Goal: Transaction & Acquisition: Purchase product/service

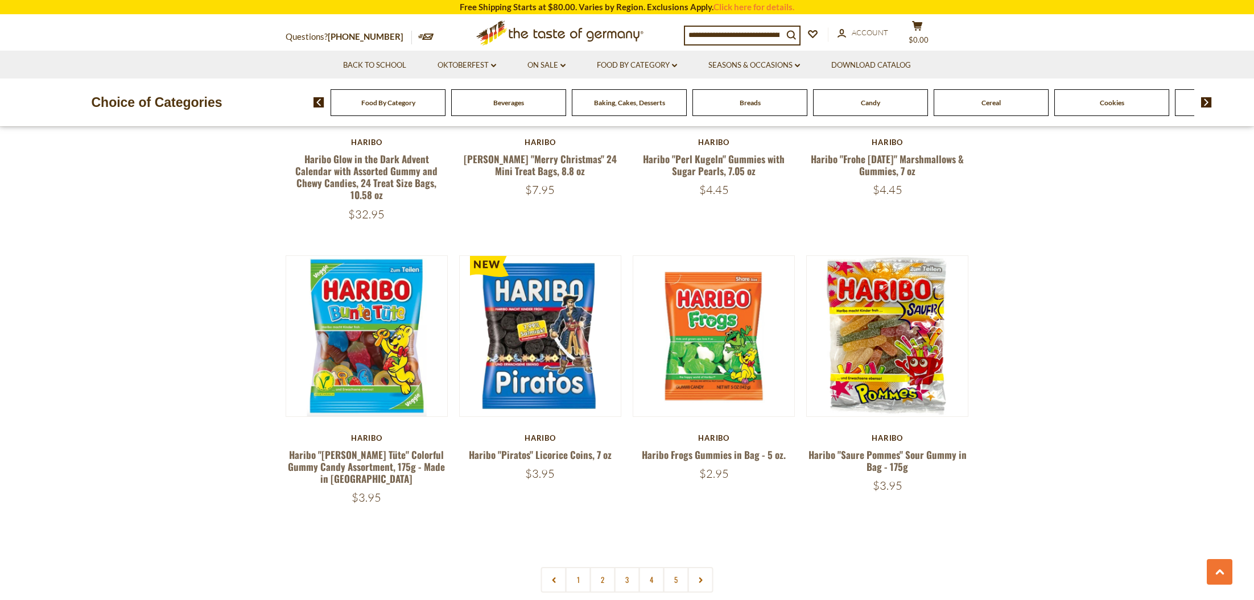
scroll to position [2230, 0]
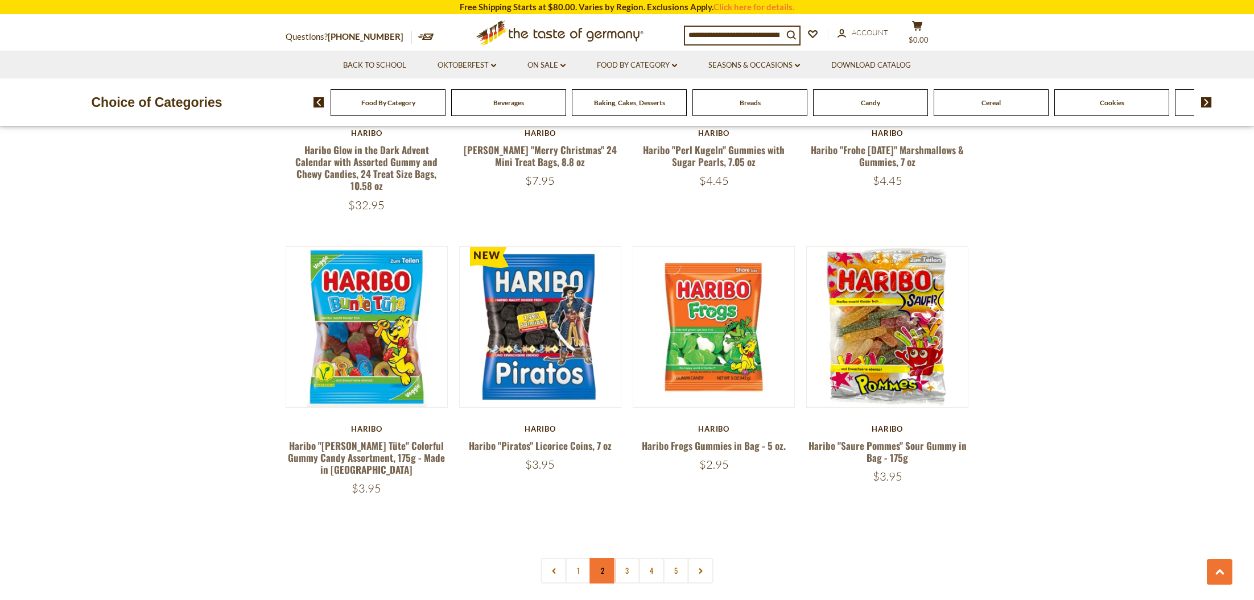
click at [601, 558] on link "2" at bounding box center [603, 571] width 26 height 26
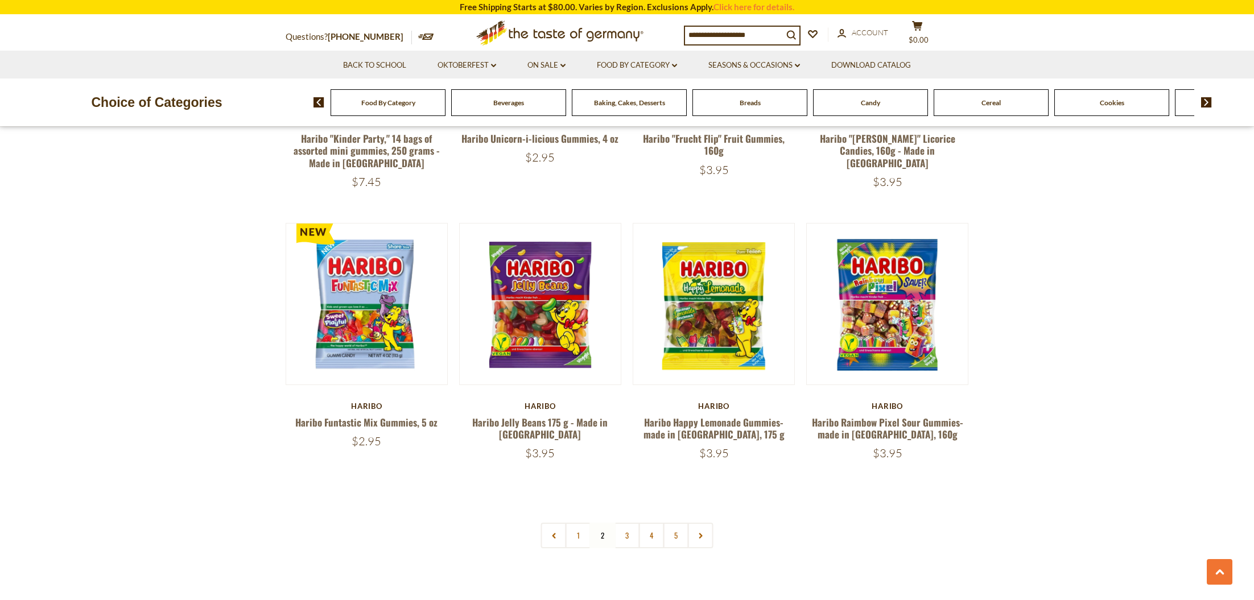
scroll to position [2266, 0]
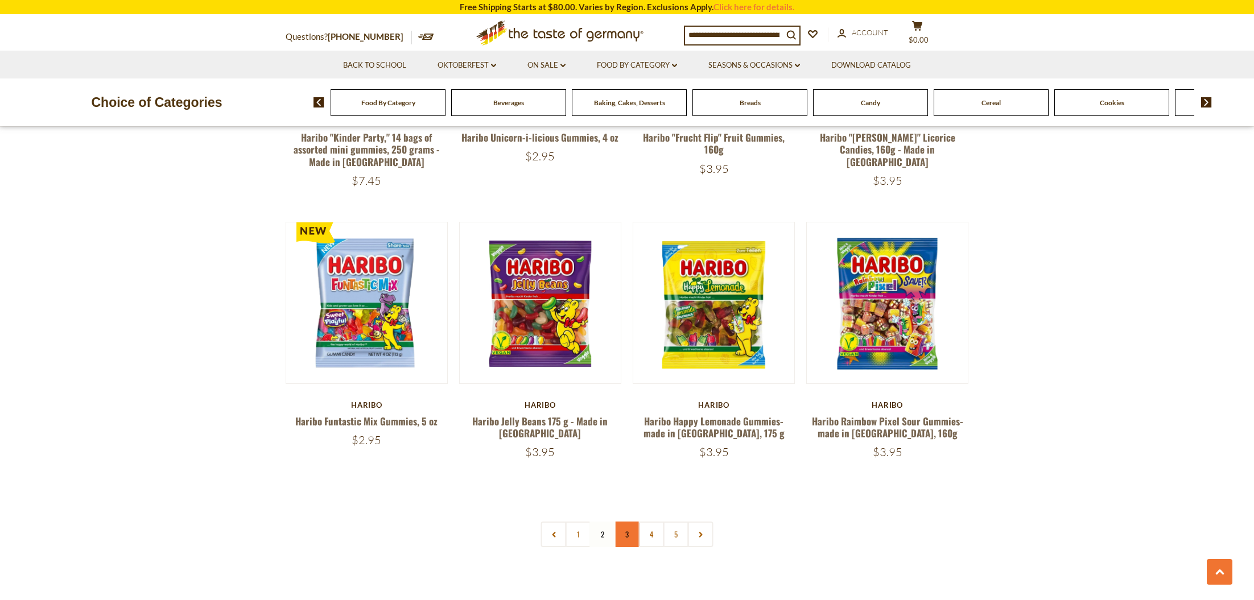
click at [628, 522] on link "3" at bounding box center [627, 535] width 26 height 26
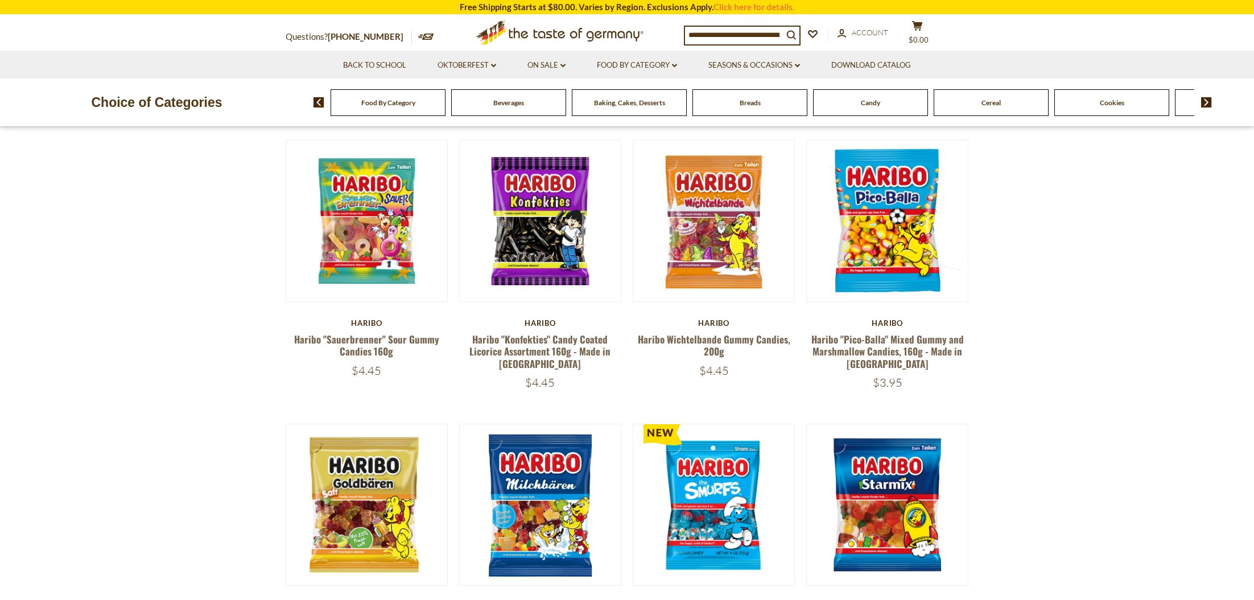
scroll to position [90, 0]
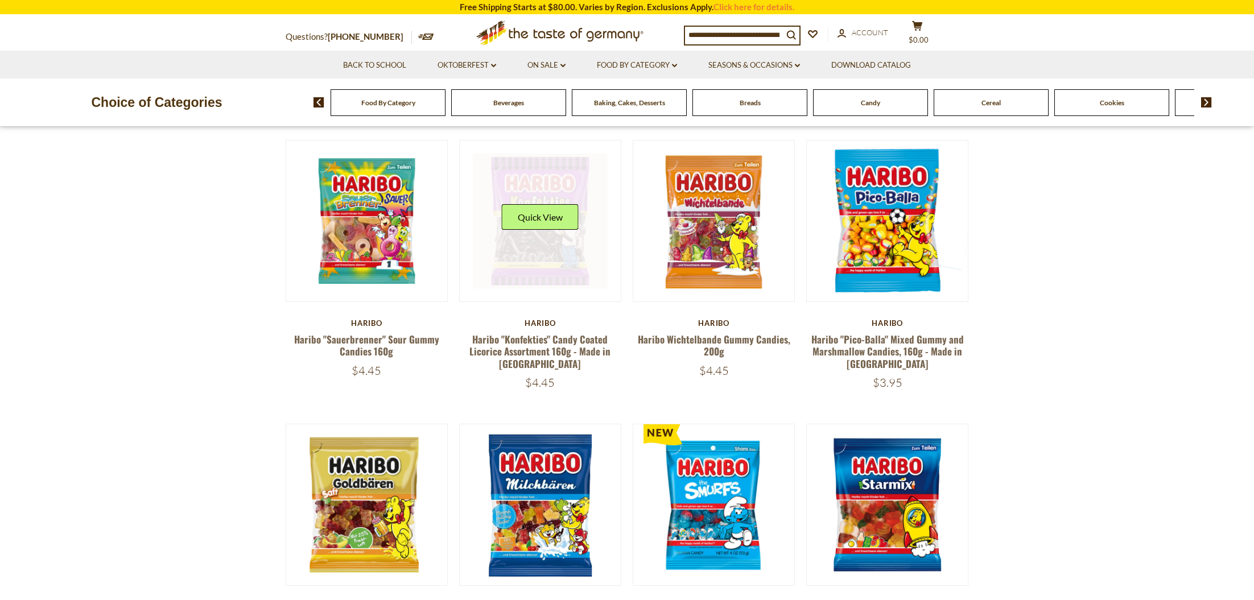
click at [558, 263] on link at bounding box center [540, 221] width 135 height 135
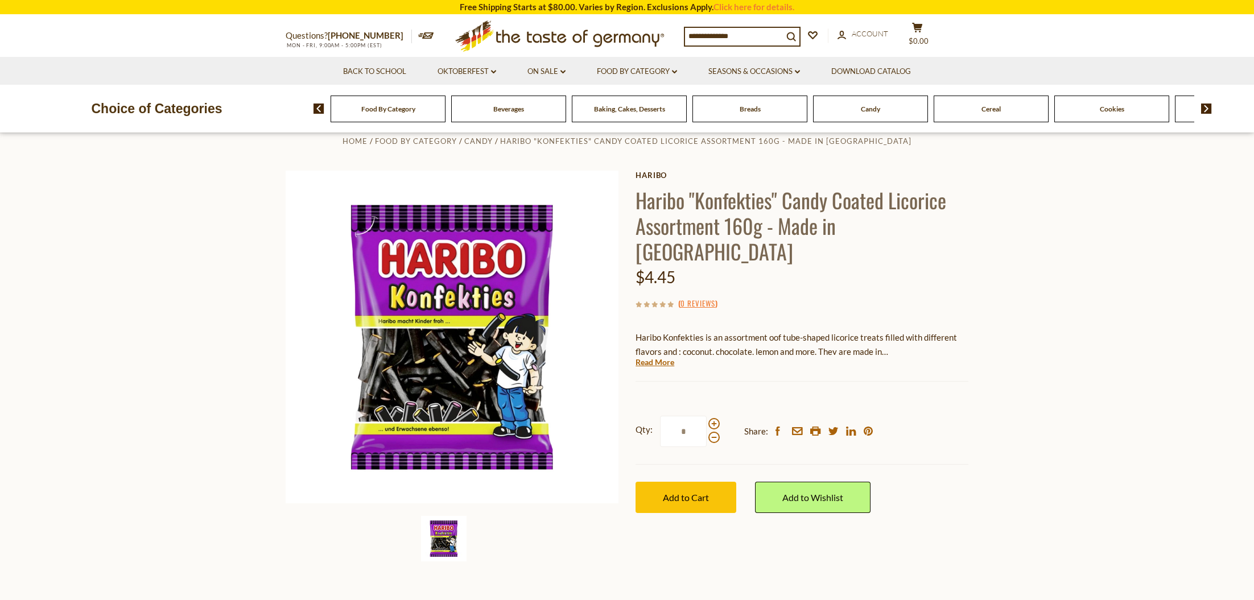
scroll to position [22, 0]
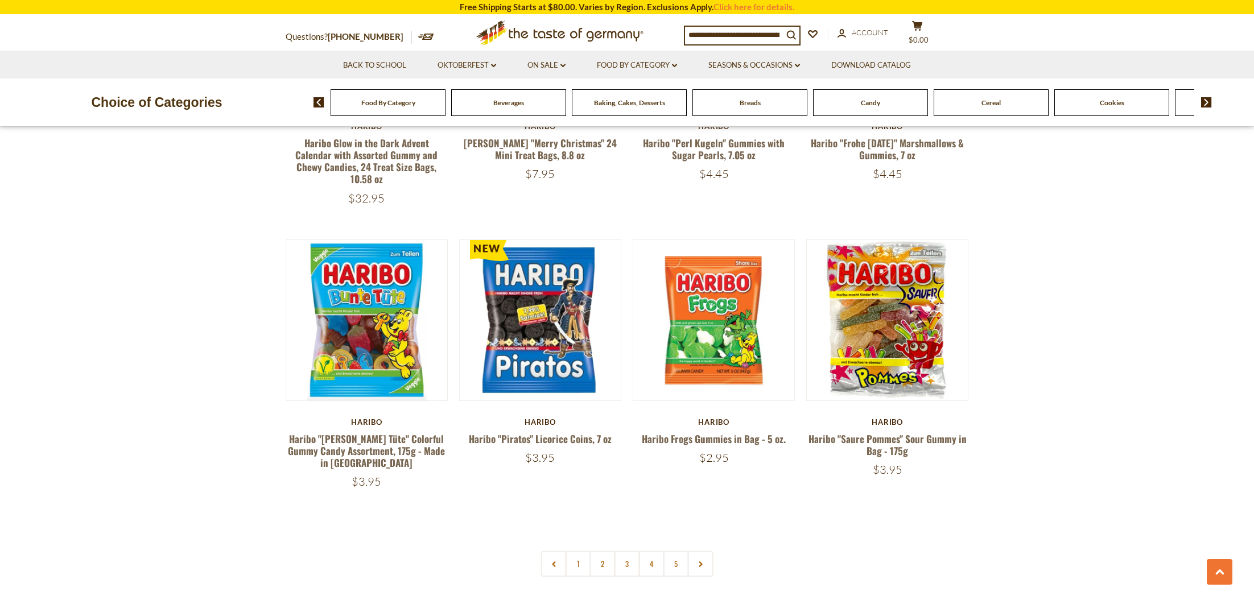
scroll to position [2237, 0]
click at [627, 551] on link "3" at bounding box center [627, 564] width 26 height 26
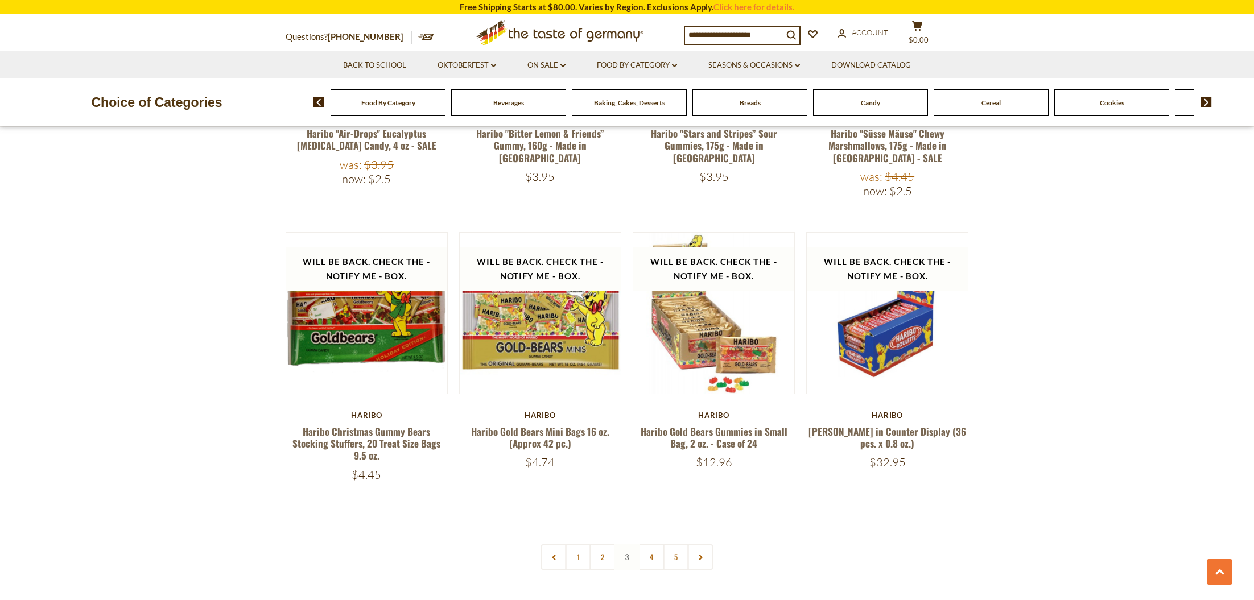
scroll to position [2321, 0]
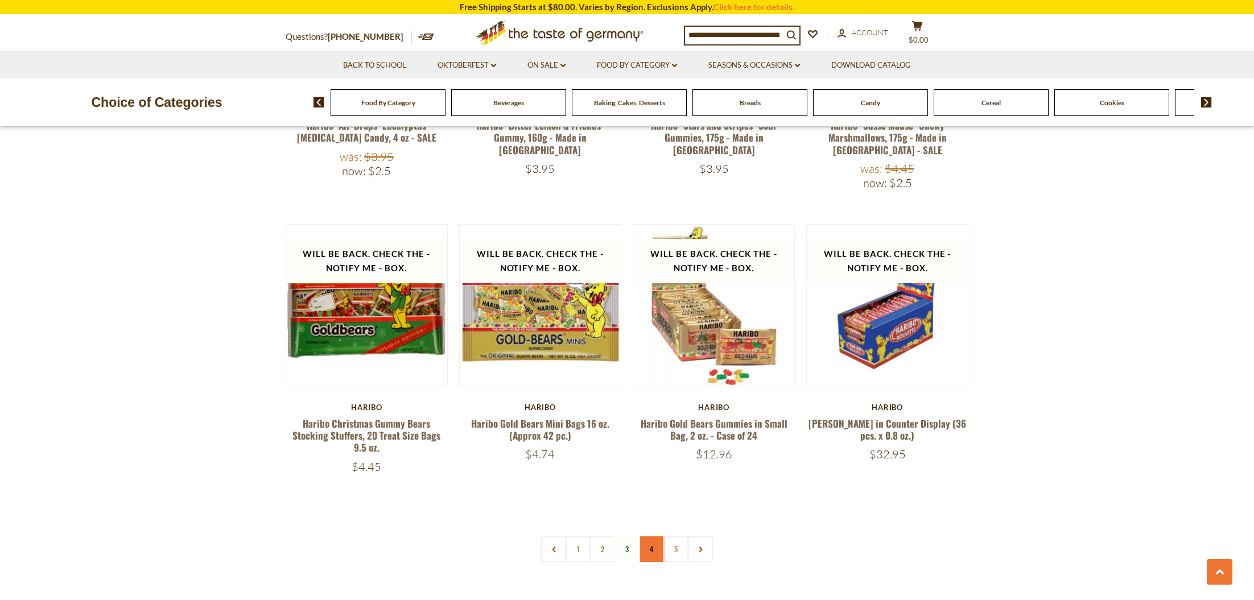
click at [652, 536] on link "4" at bounding box center [652, 549] width 26 height 26
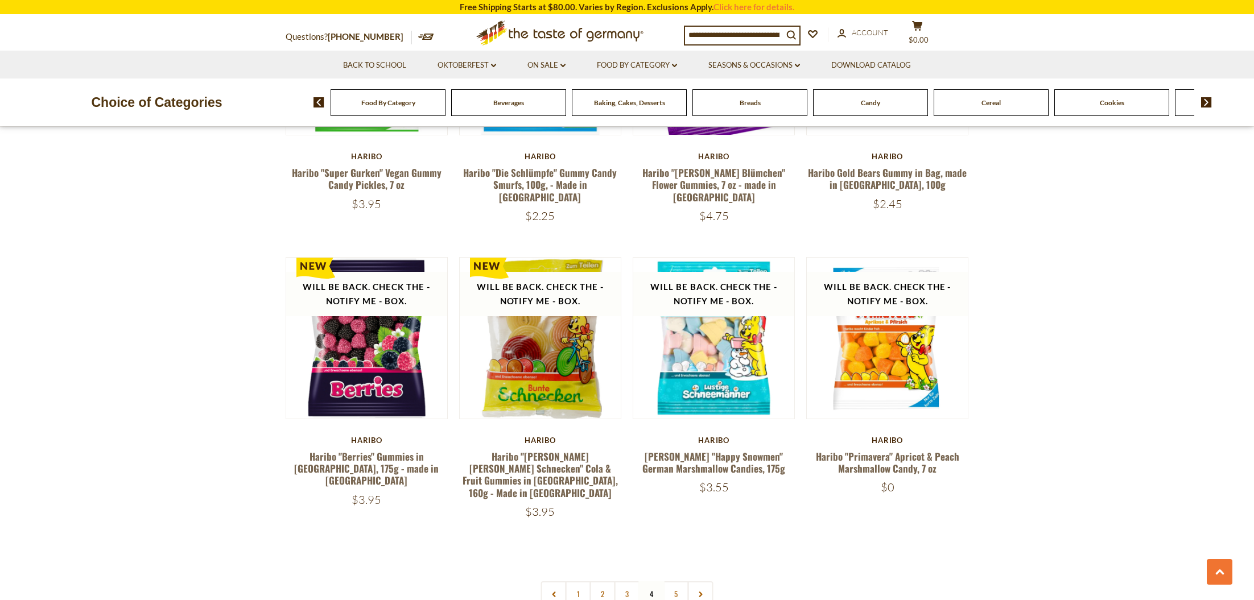
scroll to position [2231, 0]
click at [654, 581] on nav "1 2 3 4 5" at bounding box center [627, 594] width 172 height 26
click at [650, 581] on nav "1 2 3 4 5" at bounding box center [627, 594] width 172 height 26
click at [652, 581] on nav "1 2 3 4 5" at bounding box center [627, 594] width 172 height 26
click at [651, 581] on nav "1 2 3 4 5" at bounding box center [627, 594] width 172 height 26
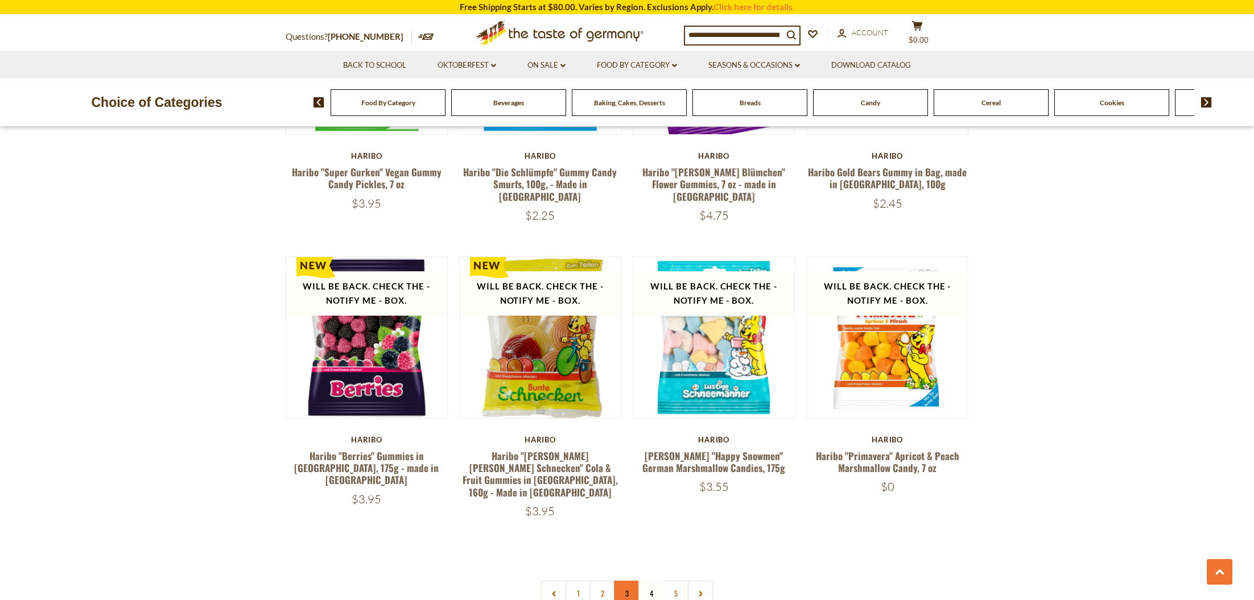
click at [630, 581] on link "3" at bounding box center [627, 594] width 26 height 26
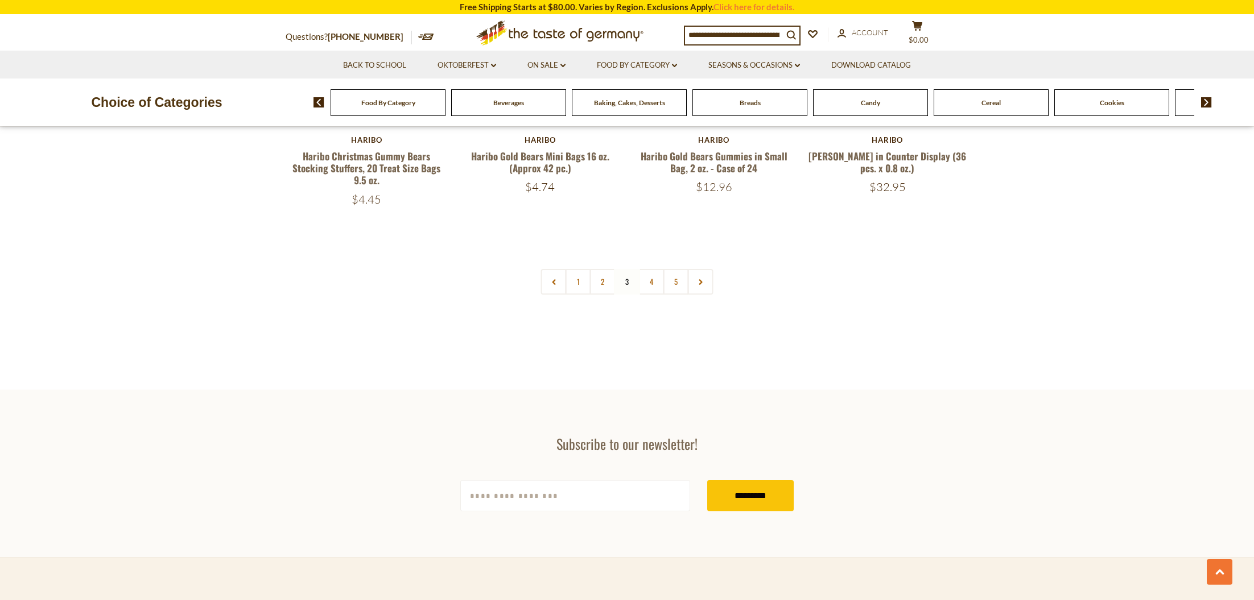
scroll to position [2590, 0]
click at [648, 267] on link "4" at bounding box center [652, 280] width 26 height 26
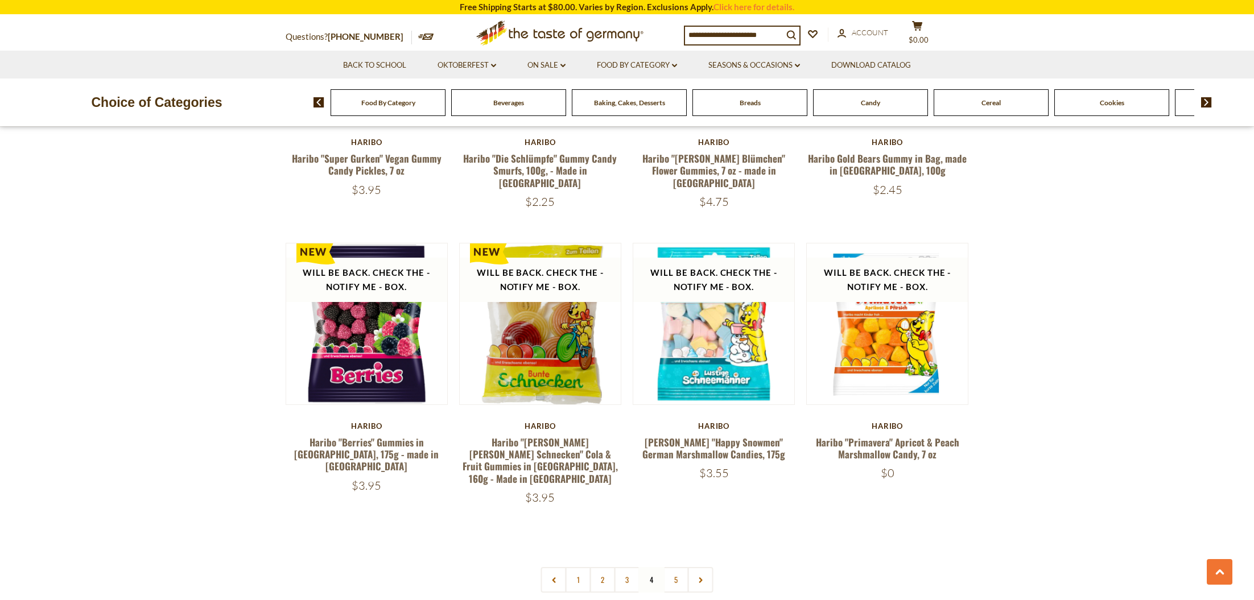
scroll to position [2246, 0]
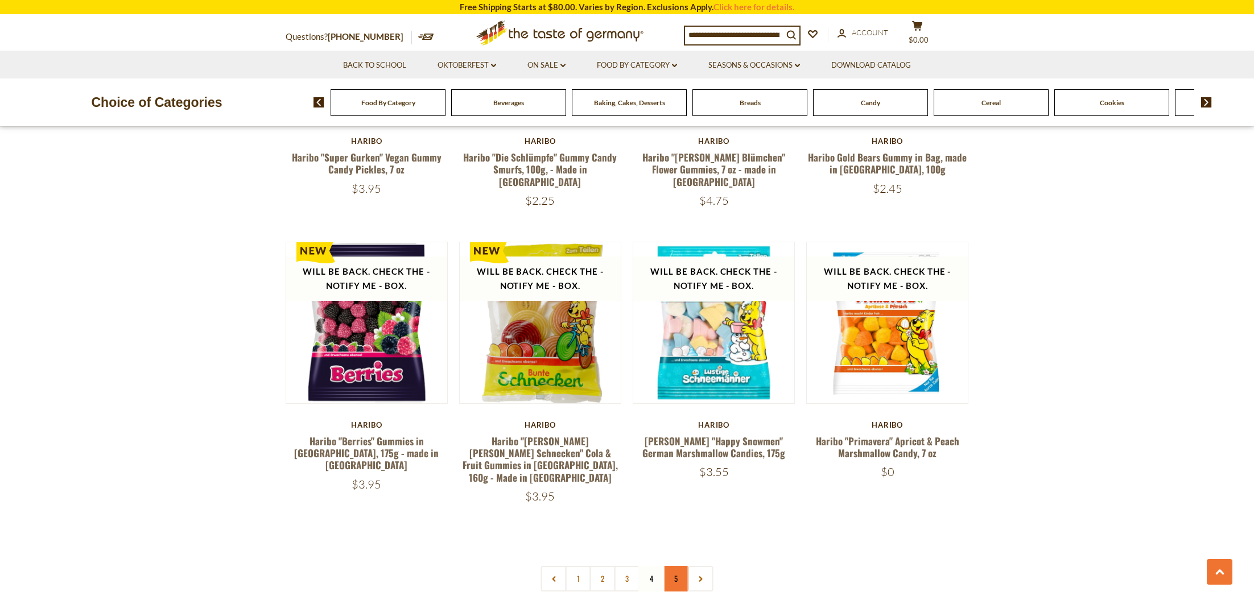
click at [675, 566] on link "5" at bounding box center [676, 579] width 26 height 26
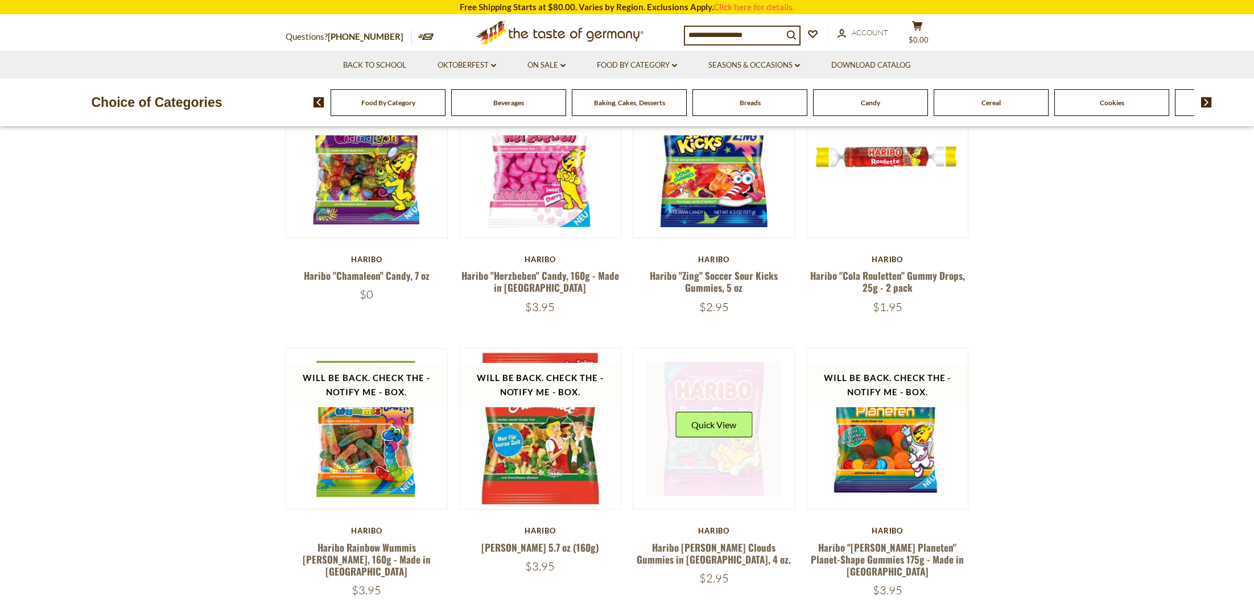
scroll to position [156, 0]
